Goal: Navigation & Orientation: Understand site structure

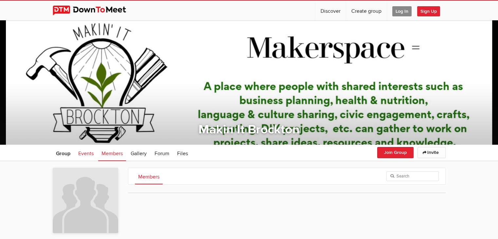
click at [90, 152] on span "Events" at bounding box center [85, 153] width 15 height 7
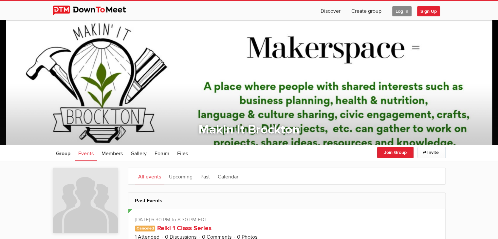
click at [316, 107] on div at bounding box center [249, 82] width 498 height 124
click at [182, 157] on link "Files" at bounding box center [182, 153] width 17 height 16
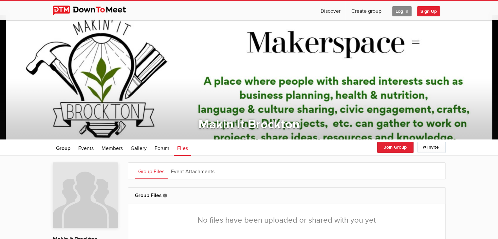
scroll to position [7, 0]
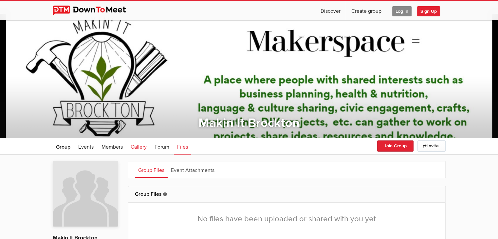
click at [138, 146] on span "Gallery" at bounding box center [139, 147] width 16 height 7
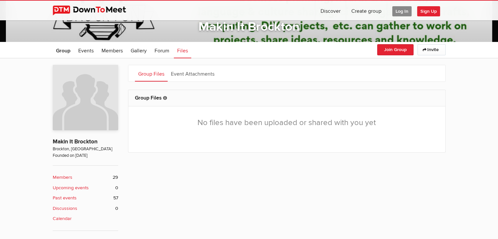
scroll to position [0, 0]
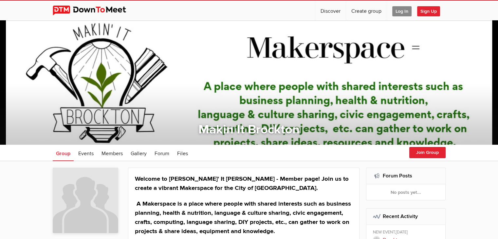
click at [110, 85] on div at bounding box center [249, 82] width 498 height 124
